Goal: Information Seeking & Learning: Check status

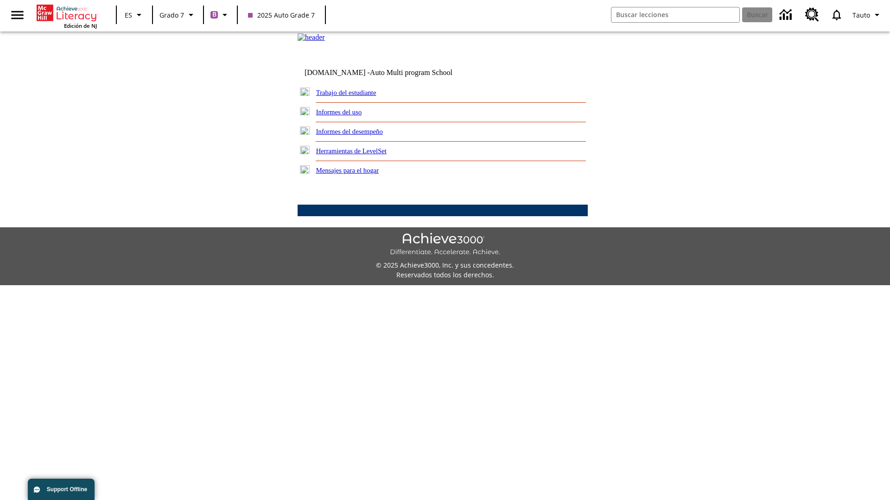
click at [361, 135] on link "Informes del desempeño" at bounding box center [349, 131] width 67 height 7
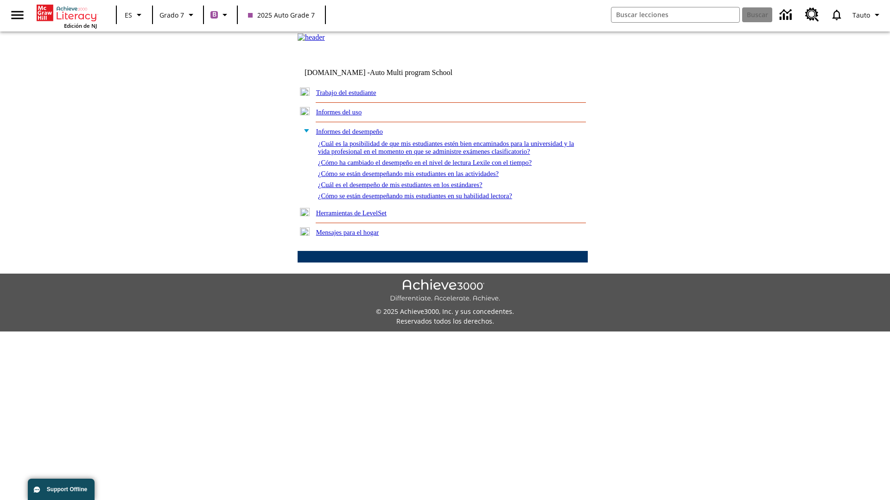
click at [431, 200] on link "¿Cómo se están desempeñando mis estudiantes en su habilidad lectora?" at bounding box center [415, 195] width 194 height 7
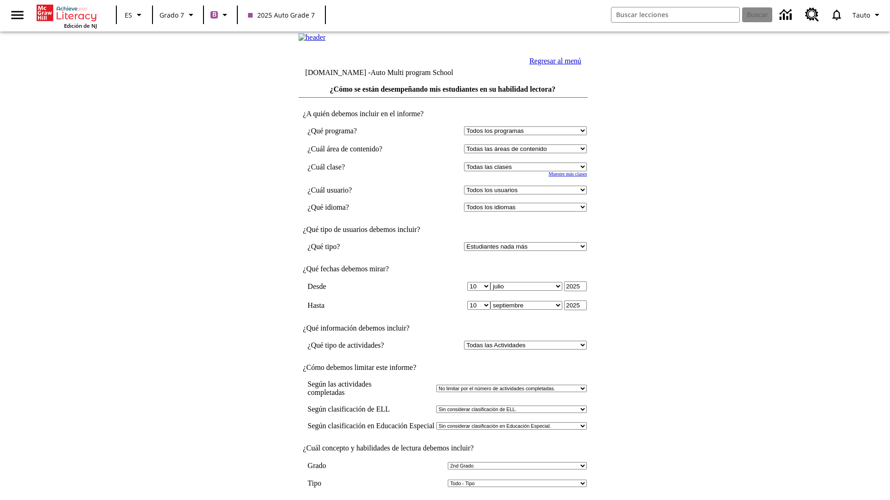
select select "2"
select select "2349292"
